Goal: Information Seeking & Learning: Learn about a topic

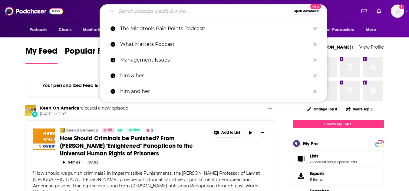
click at [158, 10] on input "Search podcasts, credits, & more..." at bounding box center [203, 11] width 175 height 10
paste input "INspired INsider Podcast"
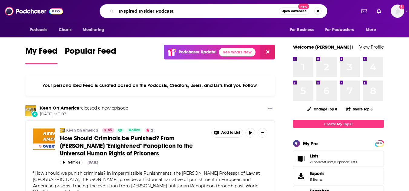
type input "INspired INsider Podcast"
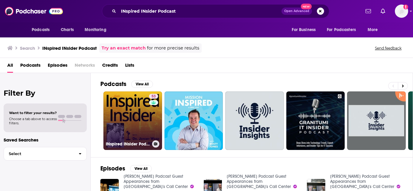
click at [109, 129] on link "53 INspired INsider Podcast" at bounding box center [132, 121] width 59 height 59
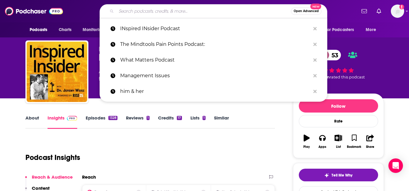
click at [156, 14] on input "Search podcasts, credits, & more..." at bounding box center [203, 11] width 175 height 10
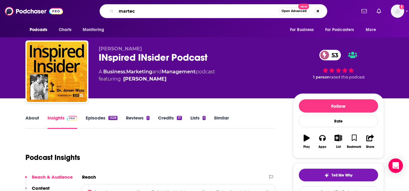
type input "martech"
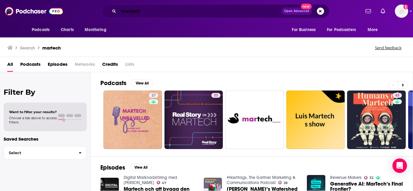
click at [169, 15] on input "martech" at bounding box center [200, 11] width 163 height 10
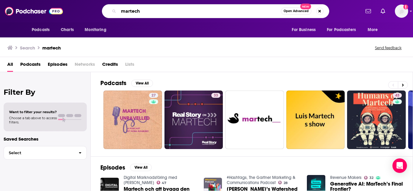
click at [169, 13] on input "martech" at bounding box center [200, 11] width 162 height 10
drag, startPoint x: 169, startPoint y: 13, endPoint x: 148, endPoint y: 11, distance: 21.0
click at [148, 11] on input "martech" at bounding box center [200, 11] width 162 height 10
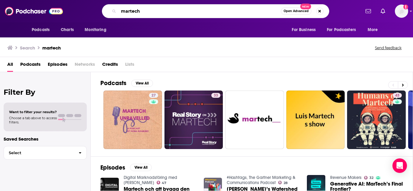
paste input "MarTech Podcast ™ // Marketing + Technology = Business Growt"
type input "MarTech Podcast ™ // Marketing + Technology = Business Growth"
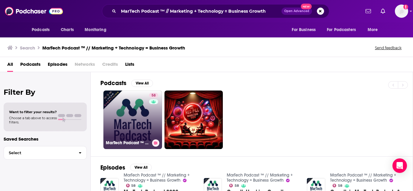
click at [132, 121] on link "58 MarTech Podcast ™ // Marketing + Technology = Business Growth" at bounding box center [132, 120] width 59 height 59
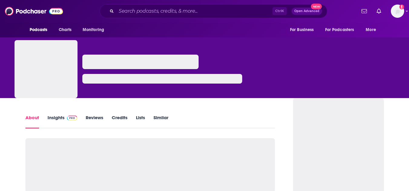
click at [62, 118] on link "Insights" at bounding box center [62, 122] width 30 height 14
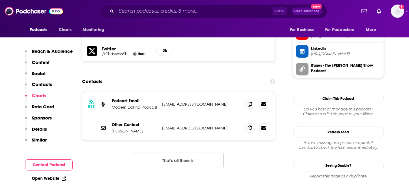
scroll to position [575, 0]
